Goal: Check status: Check status

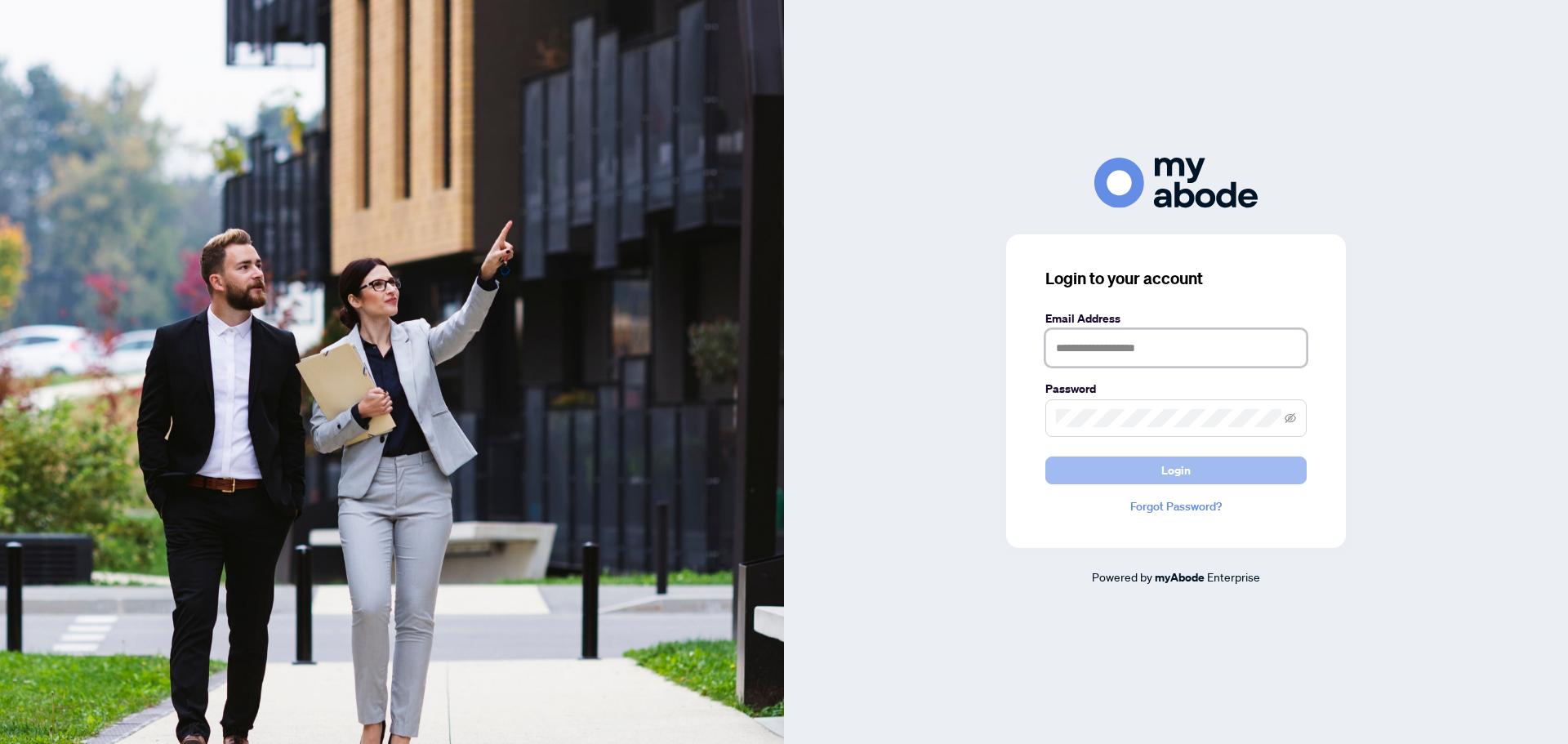
type input "**********"
click at [1156, 480] on button "Login" at bounding box center [1175, 471] width 262 height 28
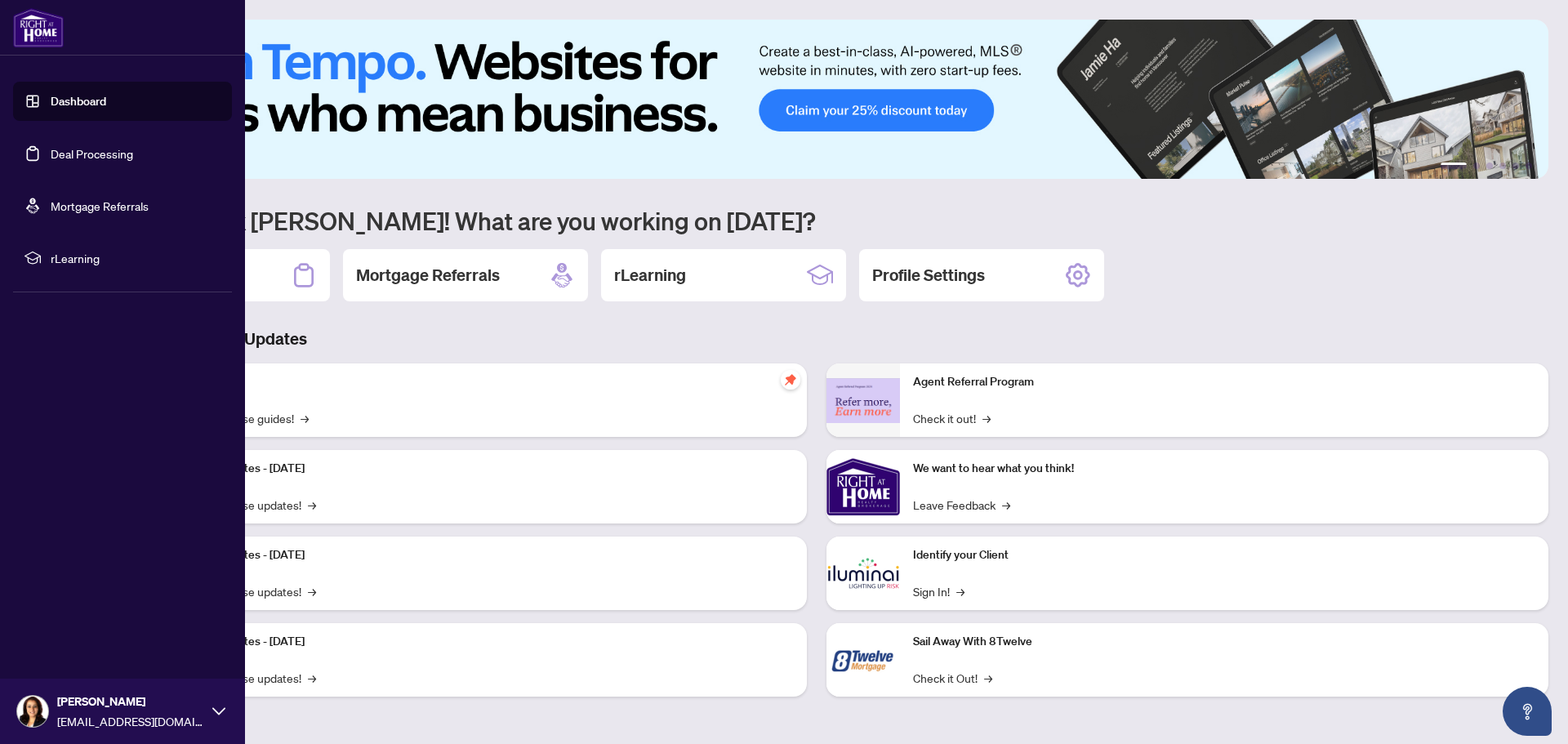
click at [93, 159] on link "Deal Processing" at bounding box center [92, 154] width 83 height 15
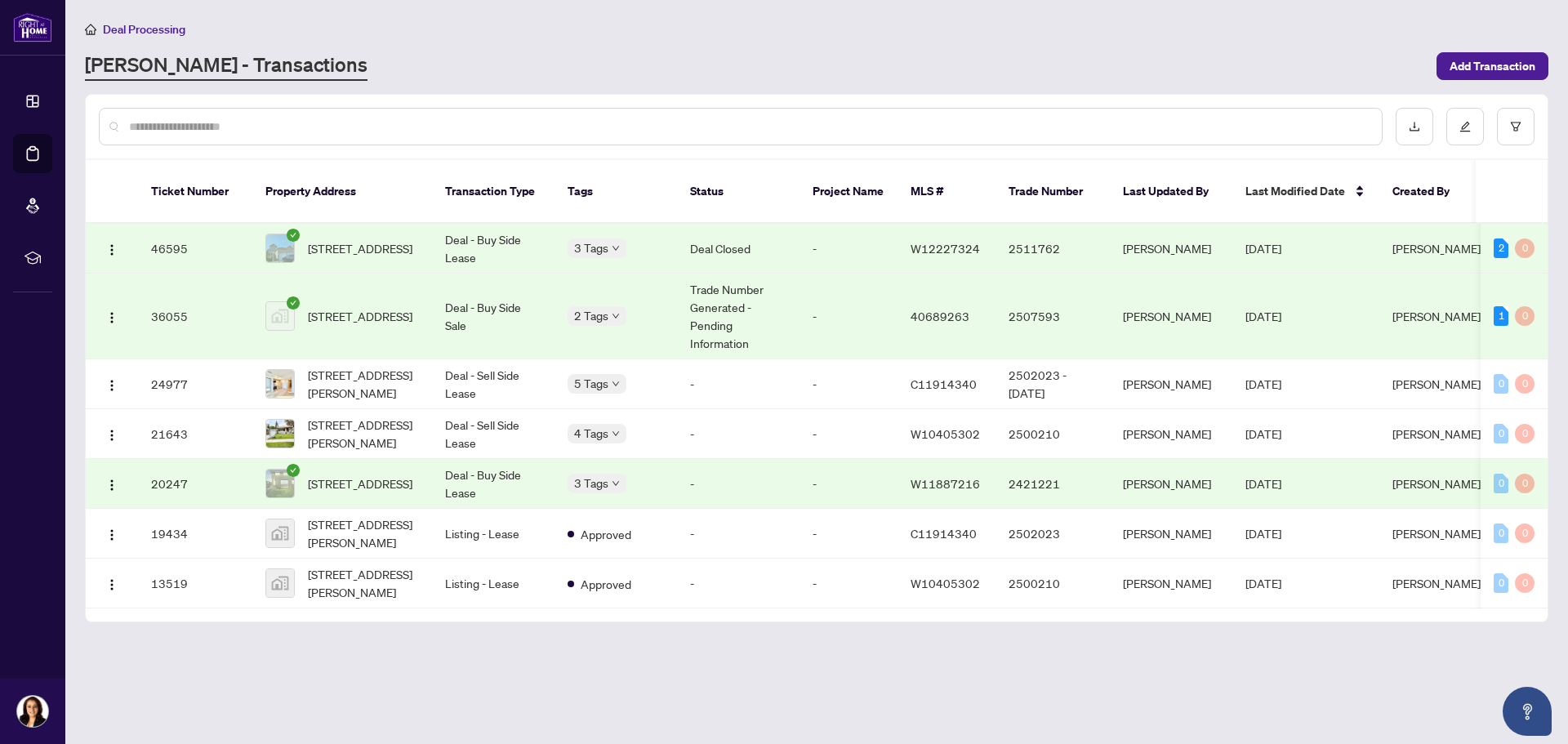
click at [638, 319] on td "2 Tags" at bounding box center [615, 316] width 123 height 85
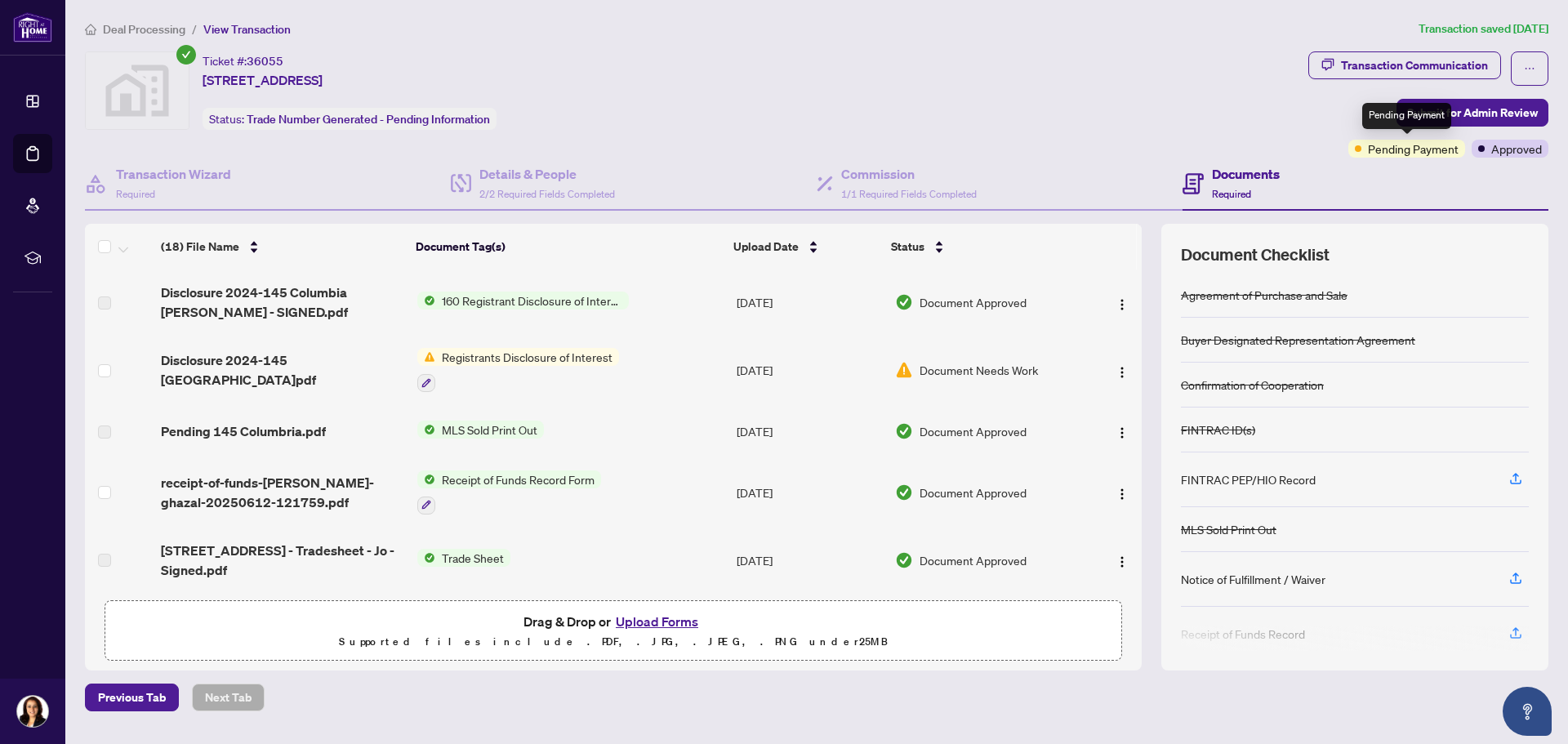
click at [1390, 153] on span "Pending Payment" at bounding box center [1412, 148] width 91 height 18
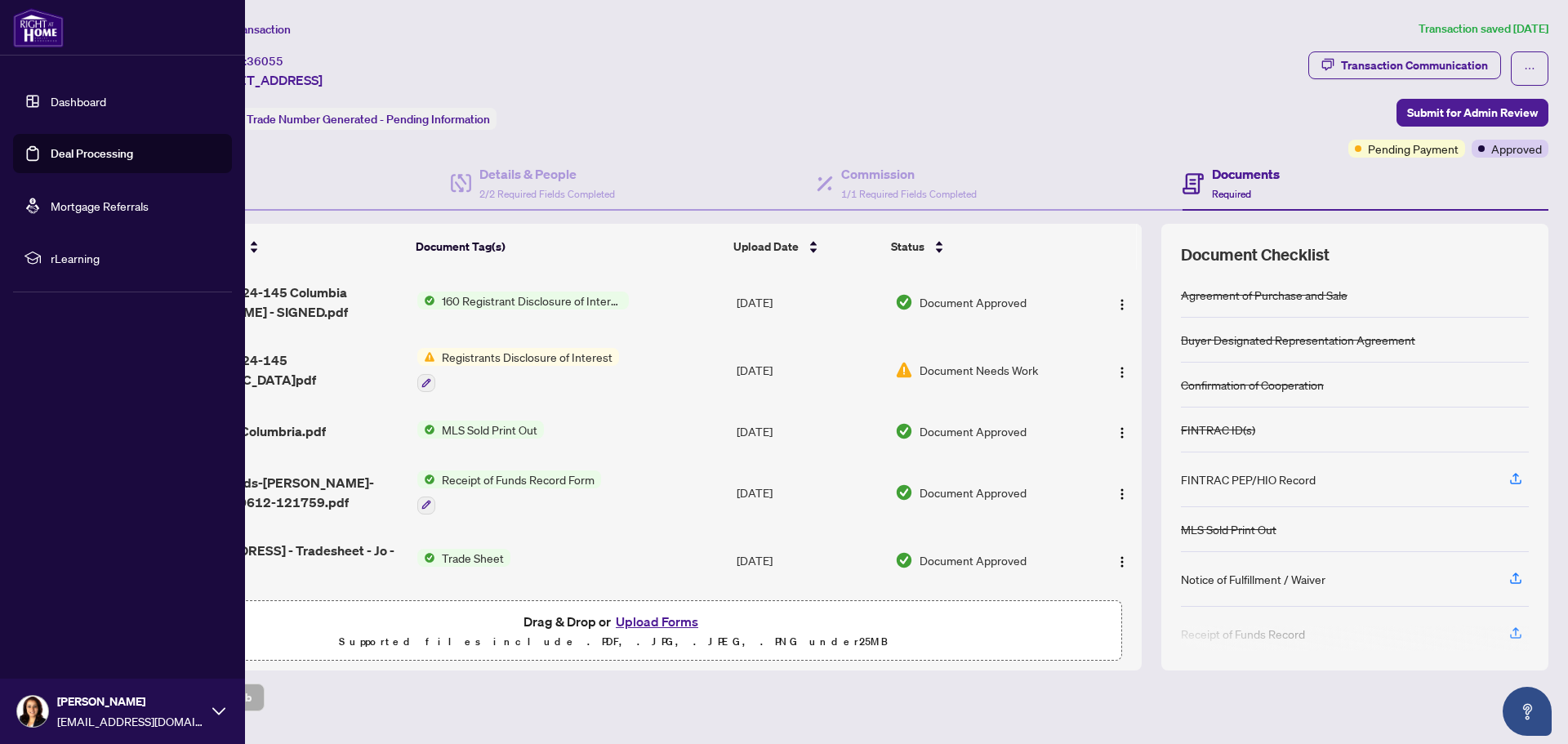
click at [83, 96] on link "Dashboard" at bounding box center [78, 101] width 55 height 15
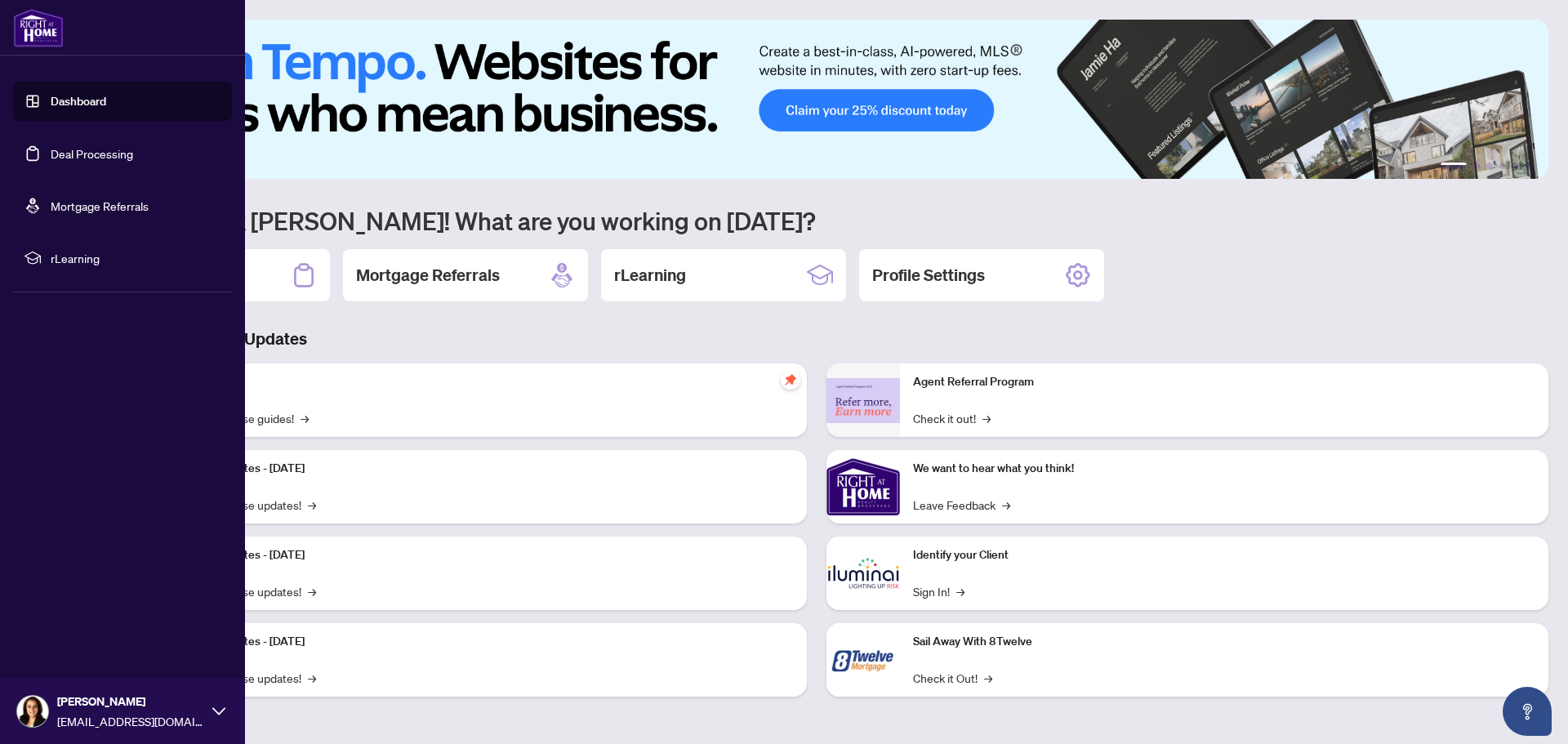
click at [98, 151] on link "Deal Processing" at bounding box center [92, 154] width 83 height 15
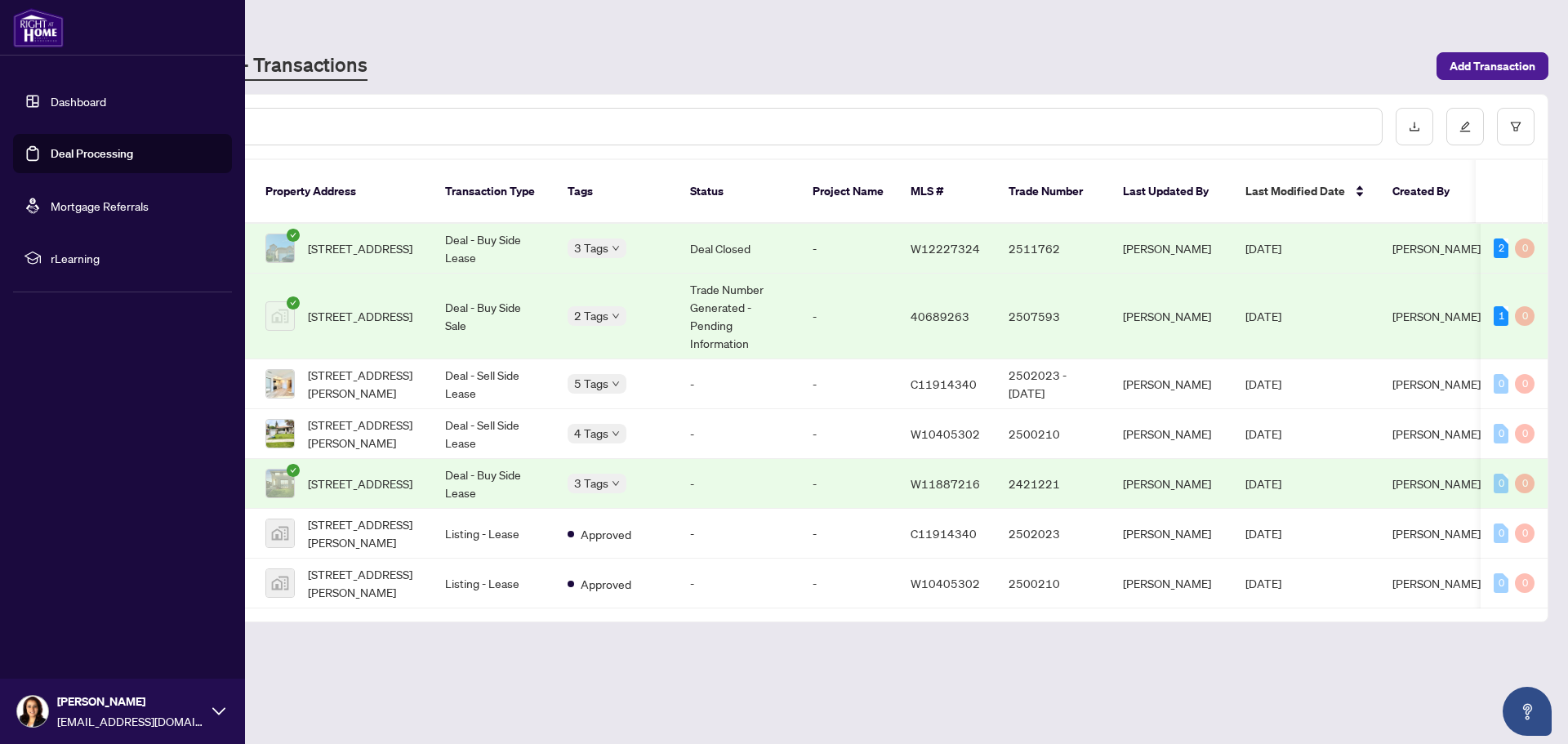
click at [97, 106] on link "Dashboard" at bounding box center [78, 101] width 55 height 15
